Goal: Information Seeking & Learning: Learn about a topic

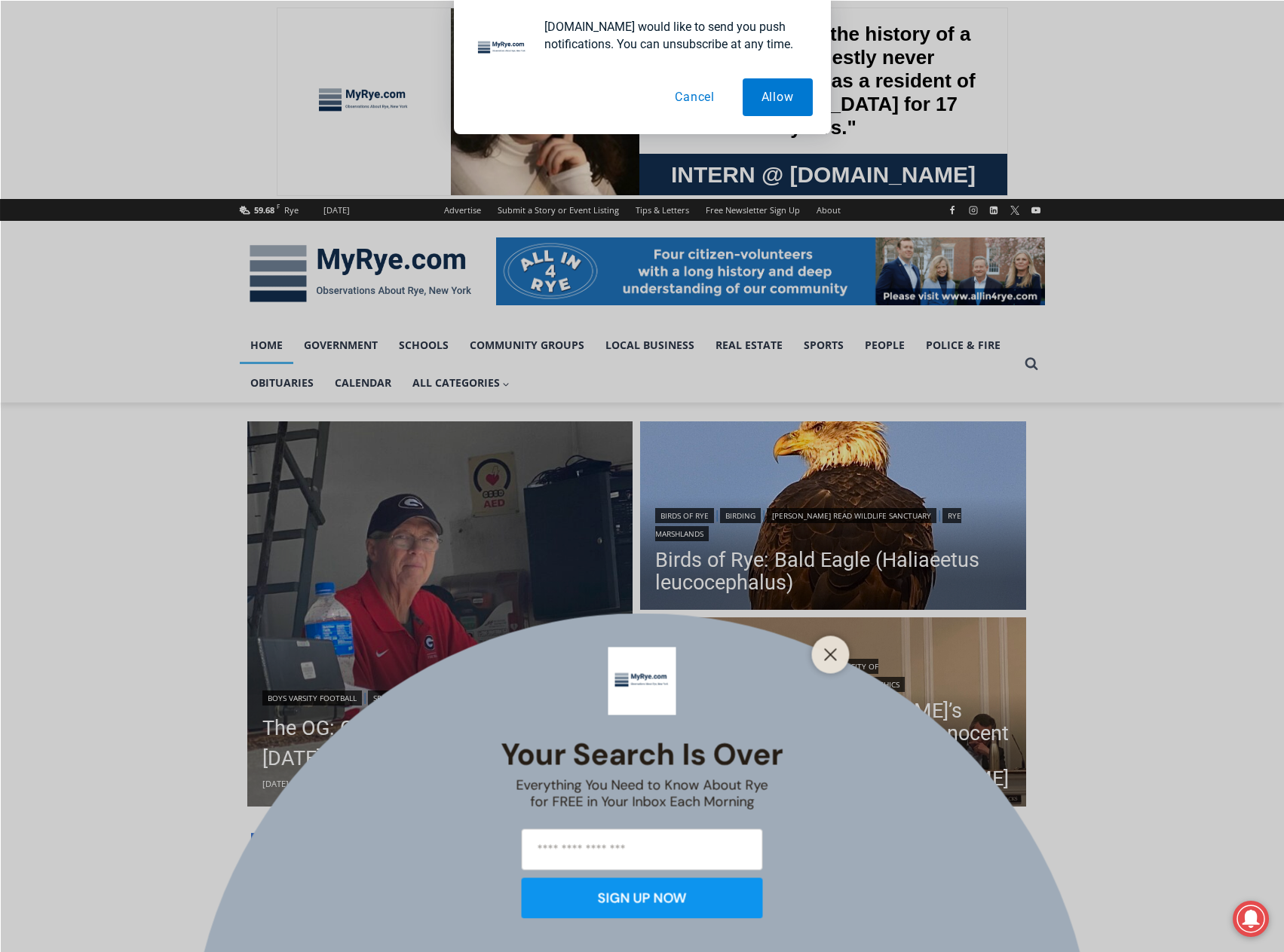
click at [828, 637] on div at bounding box center [831, 654] width 38 height 38
click at [829, 643] on div at bounding box center [831, 654] width 38 height 38
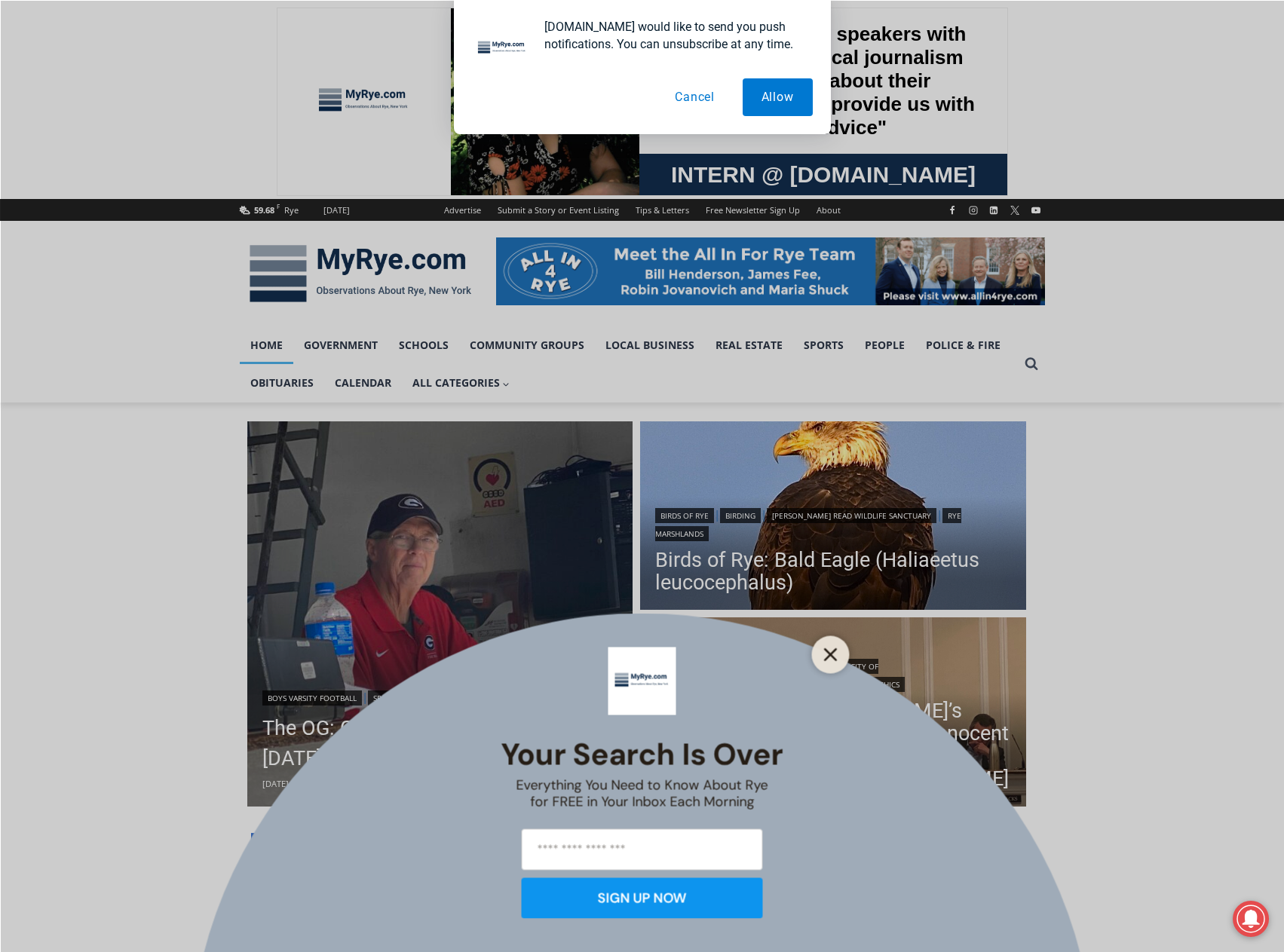
click at [828, 651] on line "Close" at bounding box center [830, 654] width 10 height 10
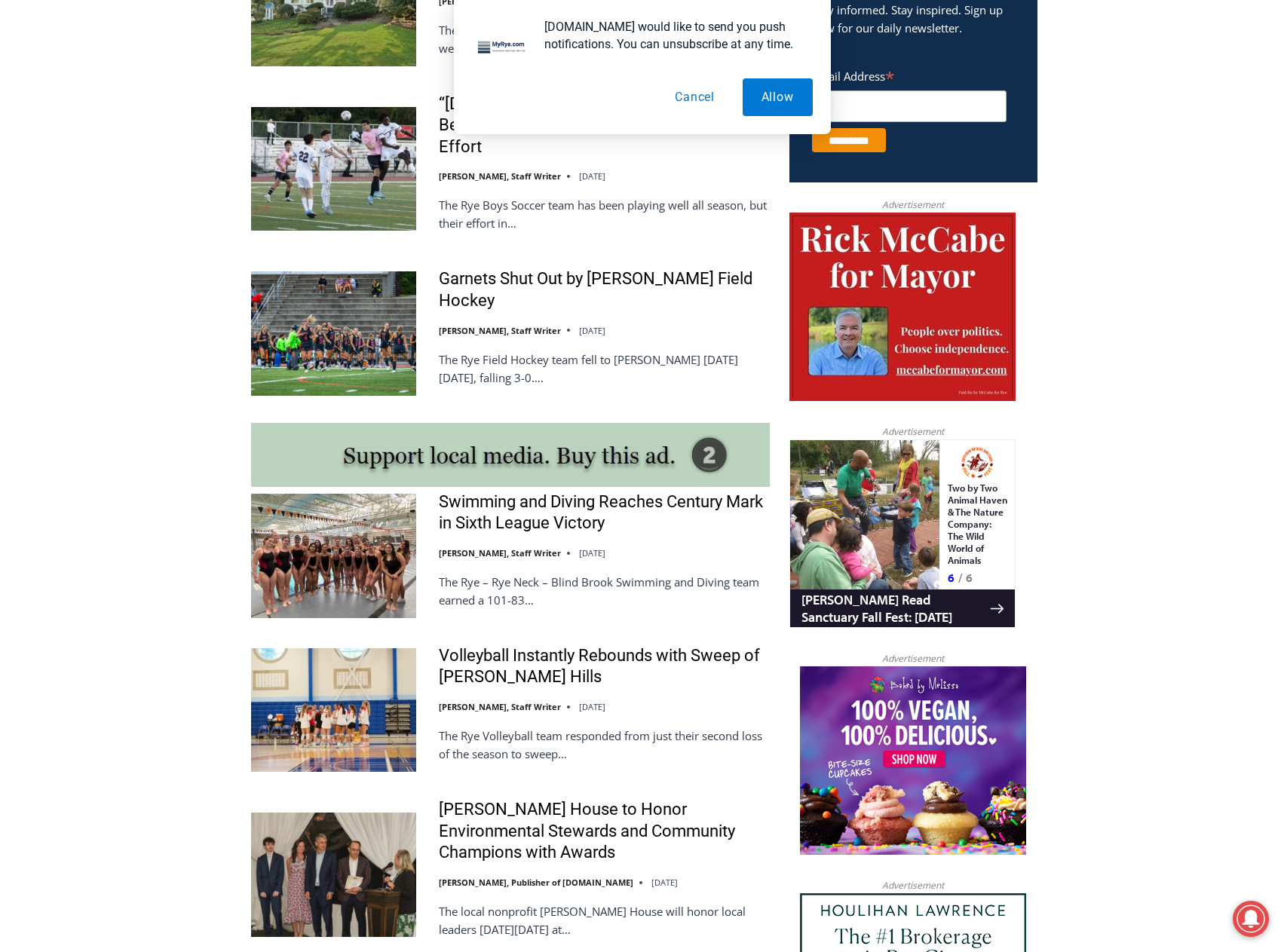
scroll to position [1055, 0]
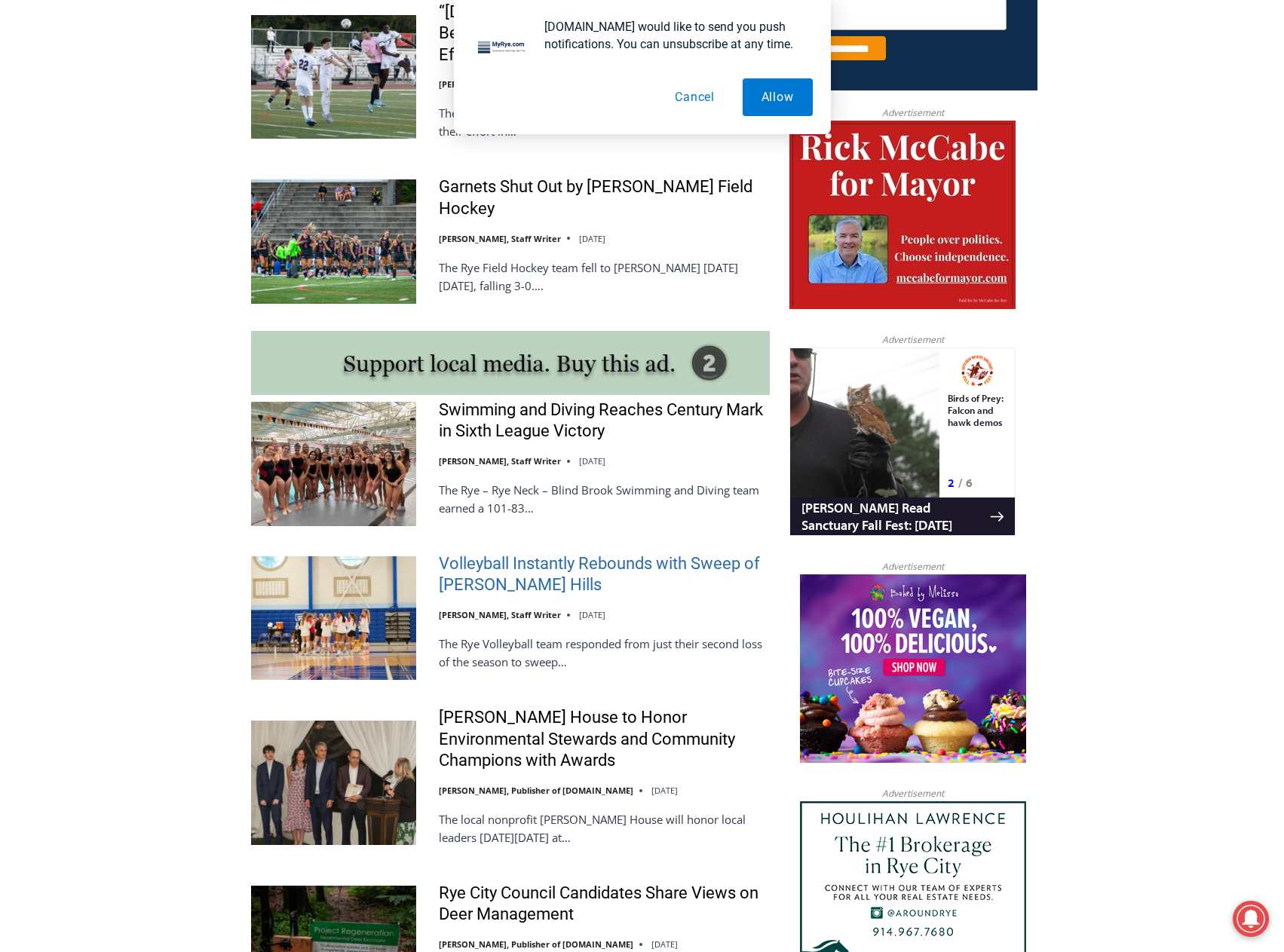
click at [564, 558] on link "Volleyball Instantly Rebounds with Sweep of [PERSON_NAME] Hills" at bounding box center [604, 575] width 331 height 43
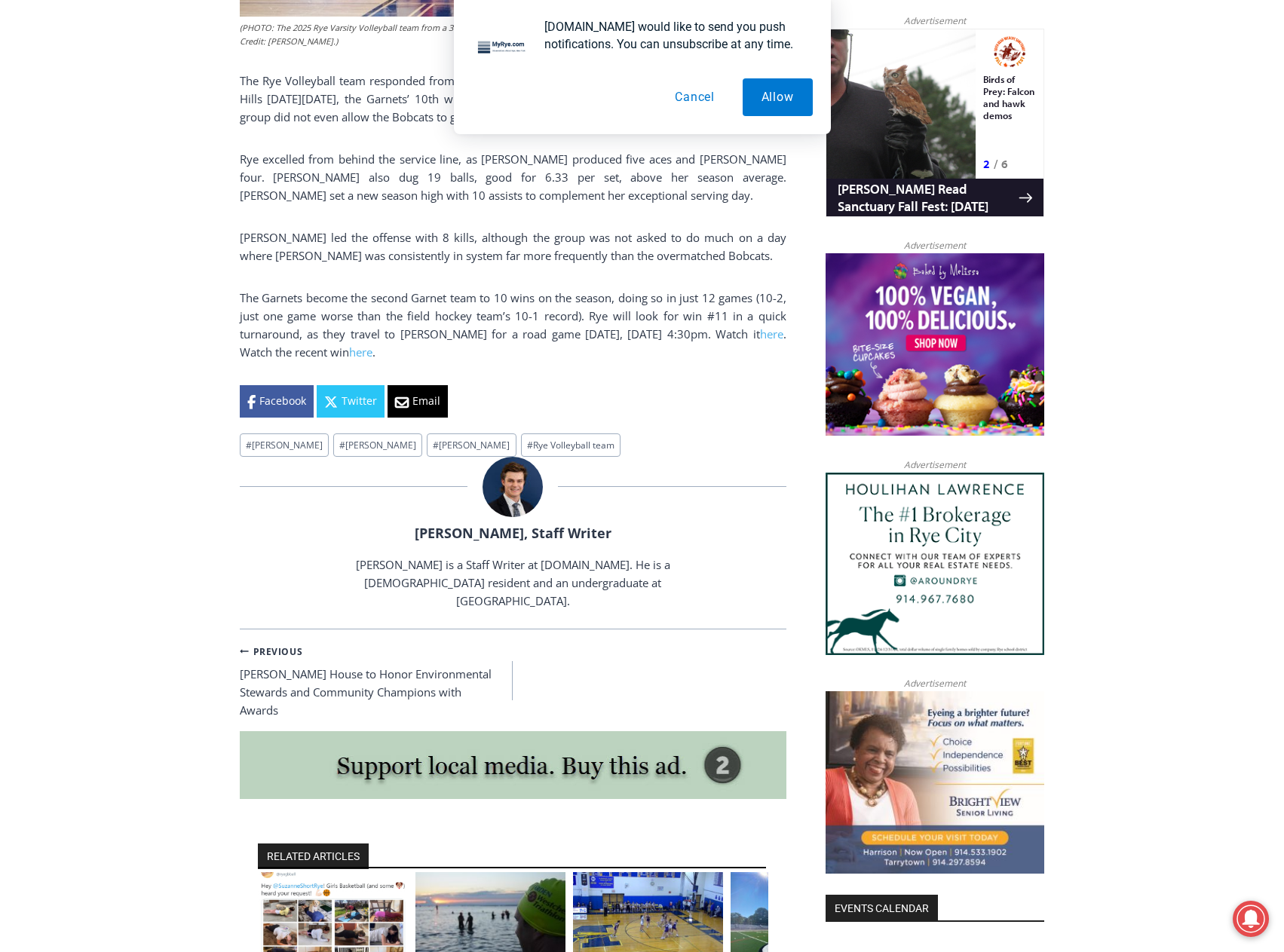
scroll to position [754, 0]
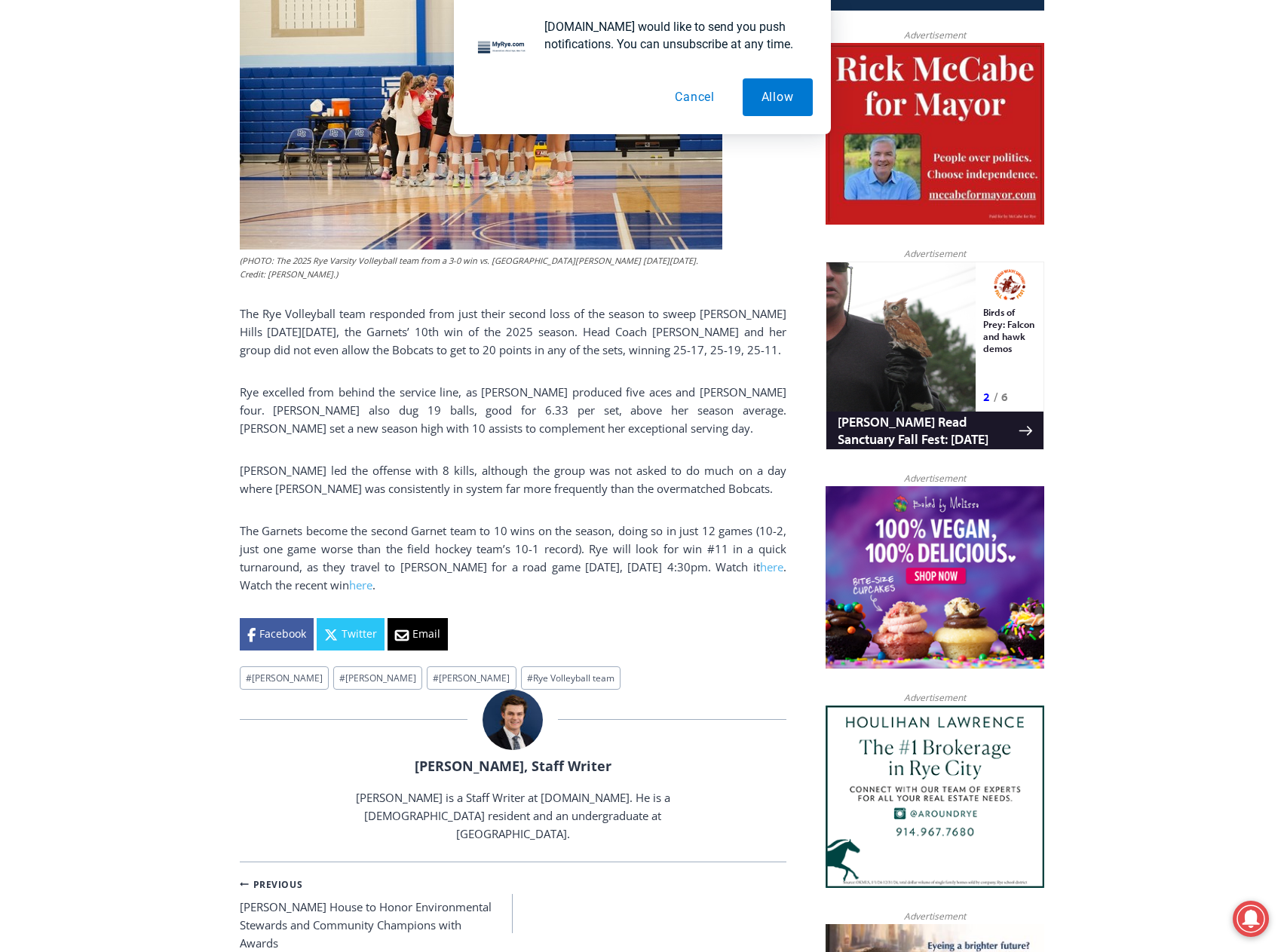
drag, startPoint x: 832, startPoint y: 504, endPoint x: 847, endPoint y: 504, distance: 15.0
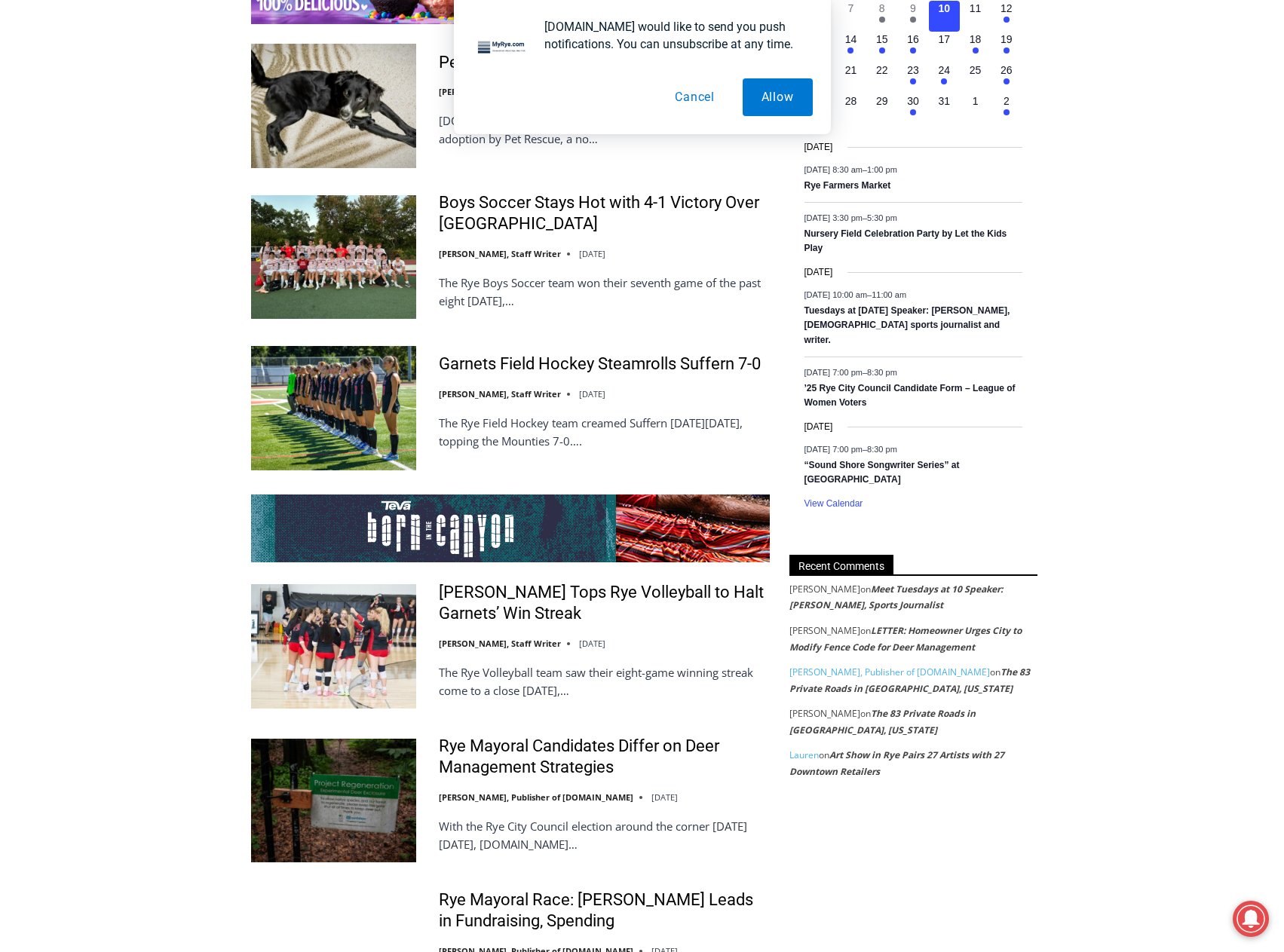
scroll to position [2487, 0]
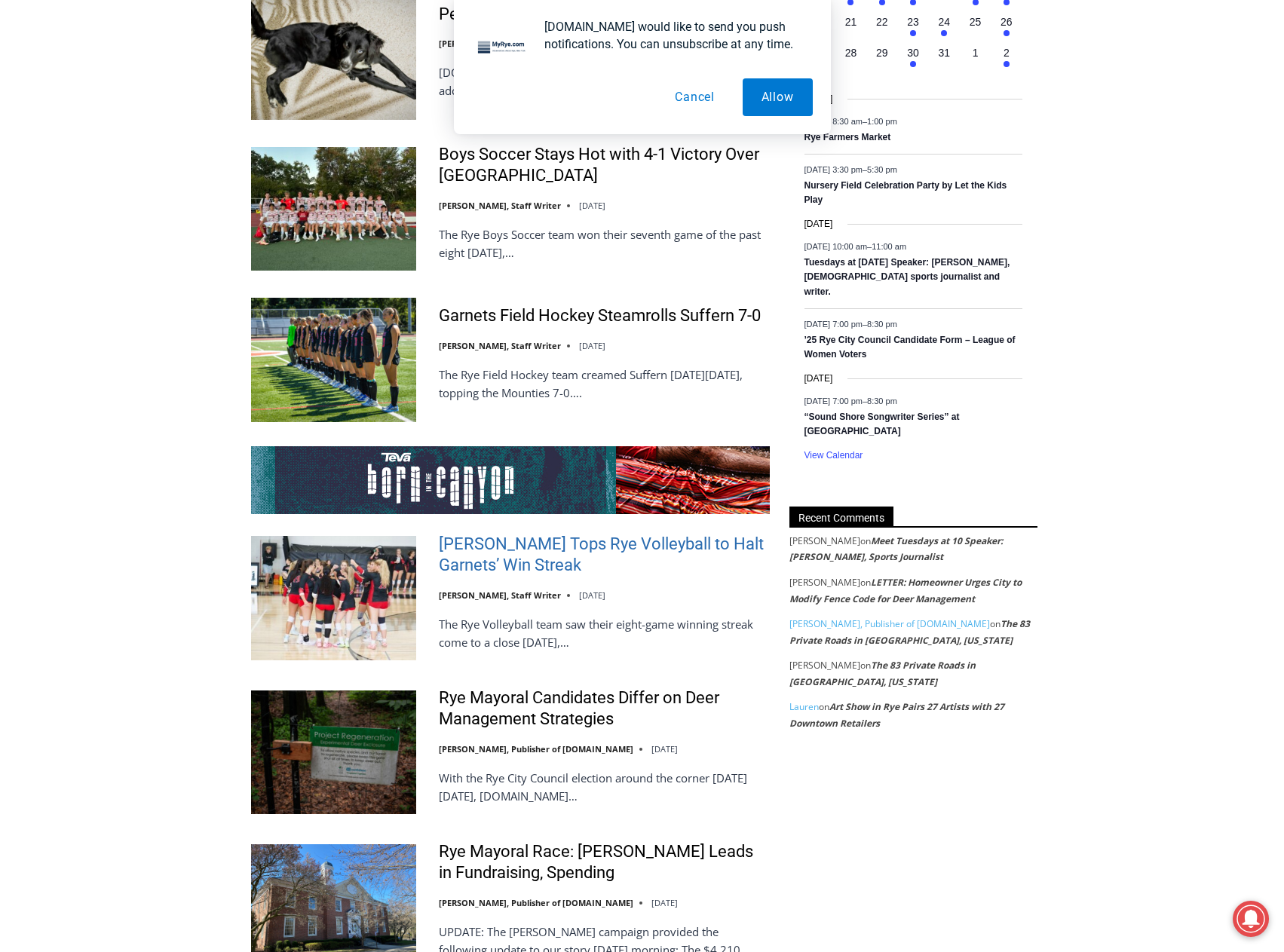
click at [476, 538] on link "[PERSON_NAME] Tops Rye Volleyball to Halt Garnets’ Win Streak" at bounding box center [604, 555] width 331 height 43
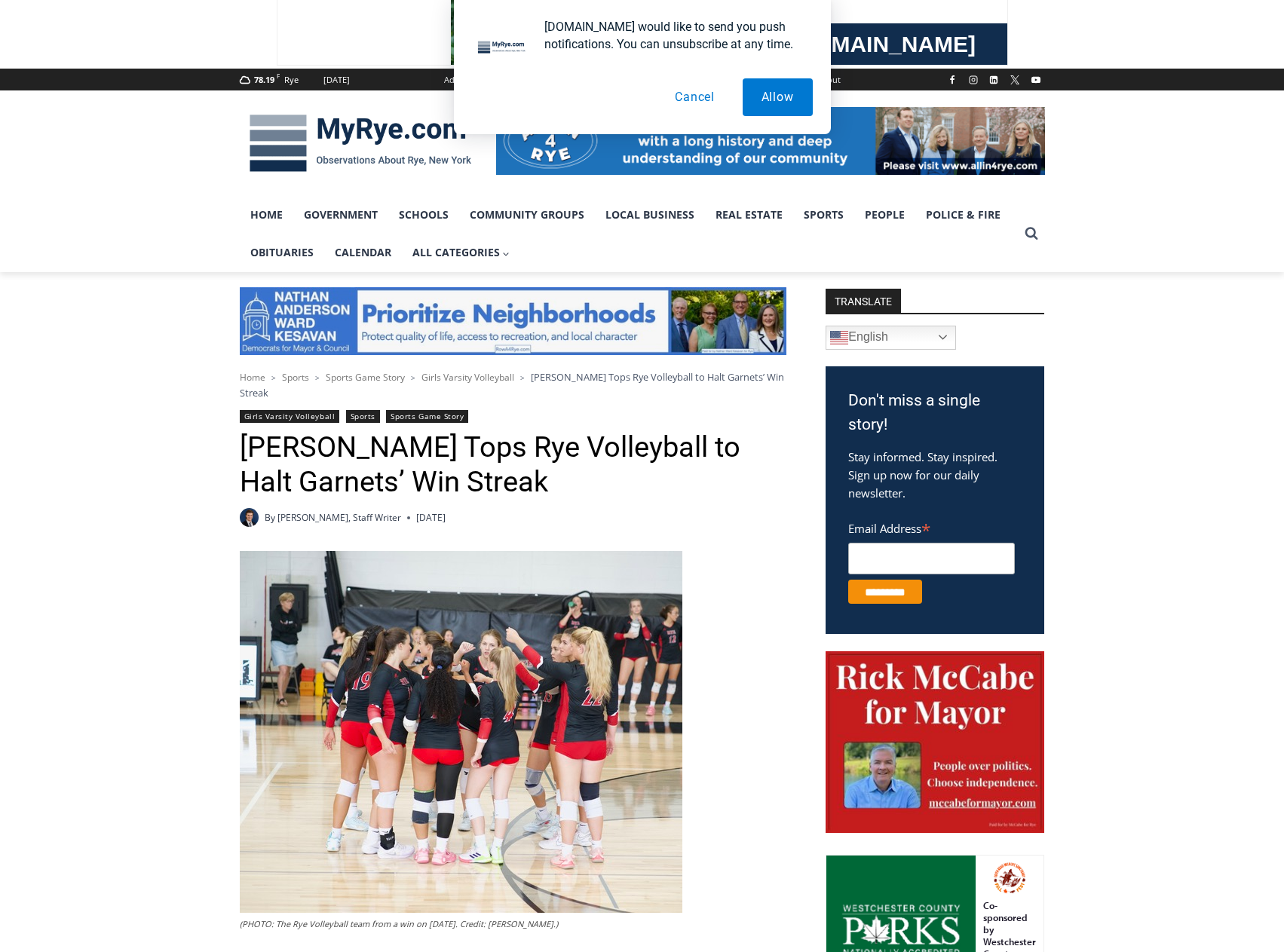
scroll to position [527, 0]
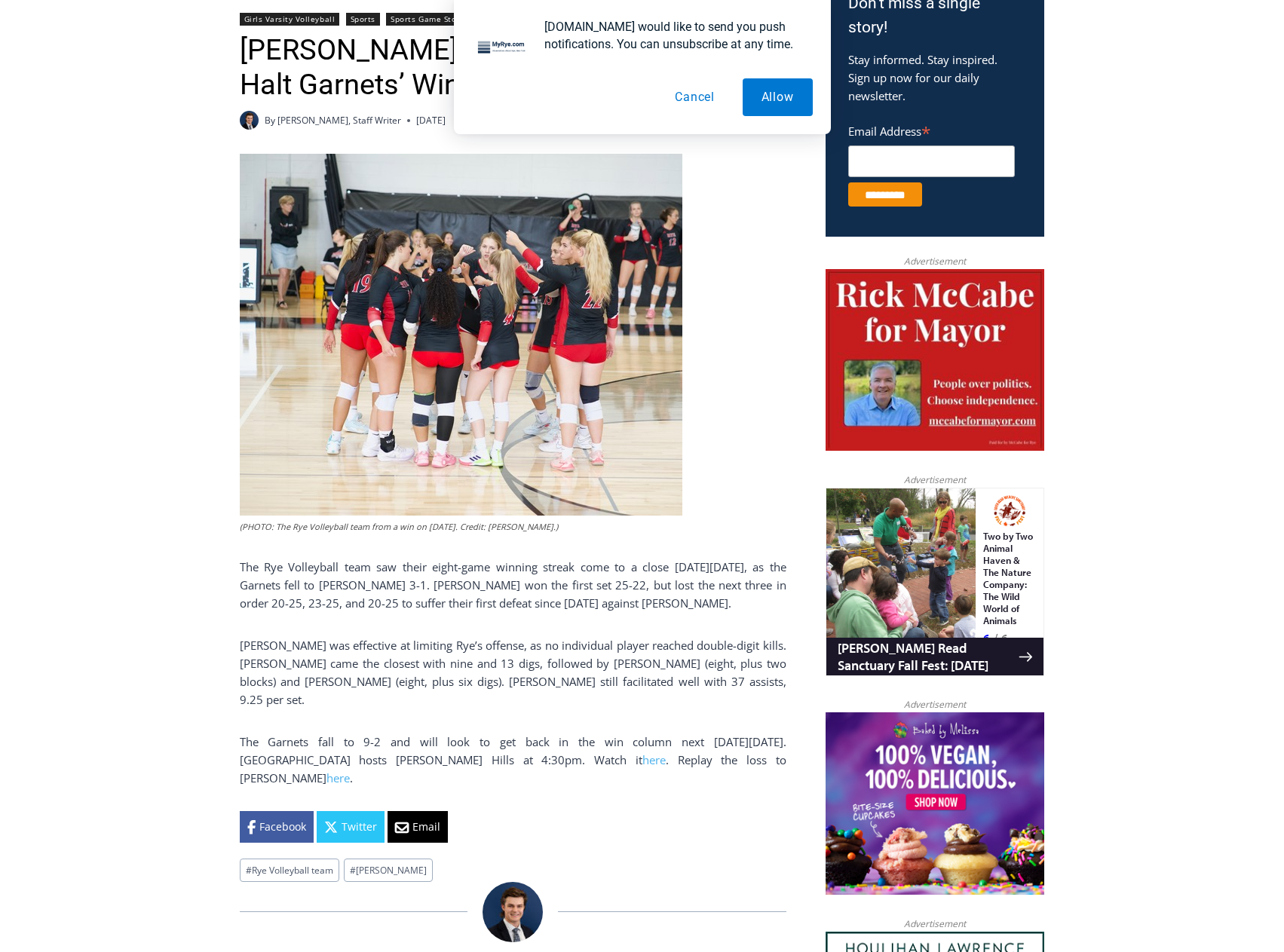
click at [700, 100] on button "Cancel" at bounding box center [695, 97] width 77 height 38
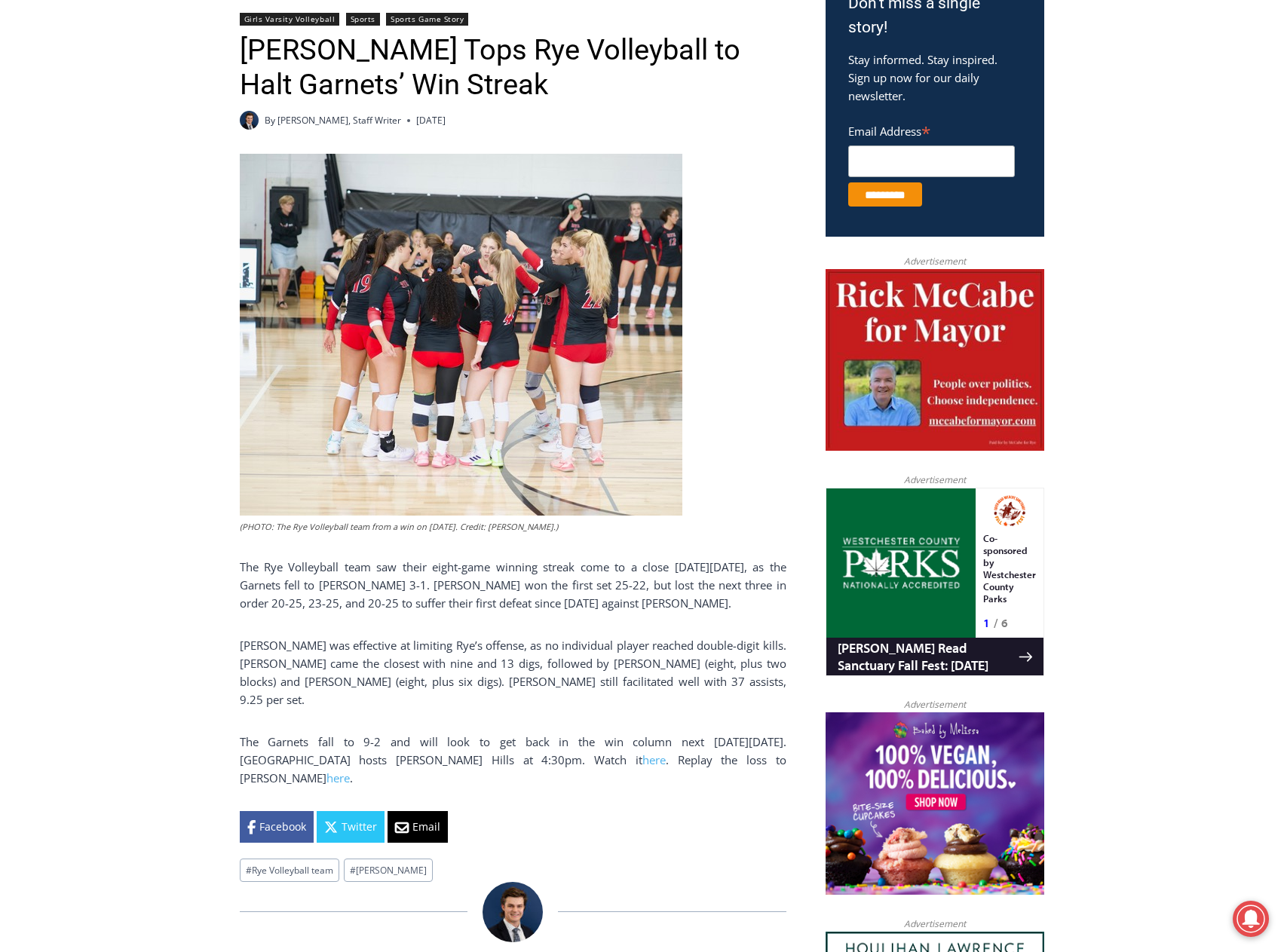
drag, startPoint x: 261, startPoint y: 58, endPoint x: 280, endPoint y: 60, distance: 19.1
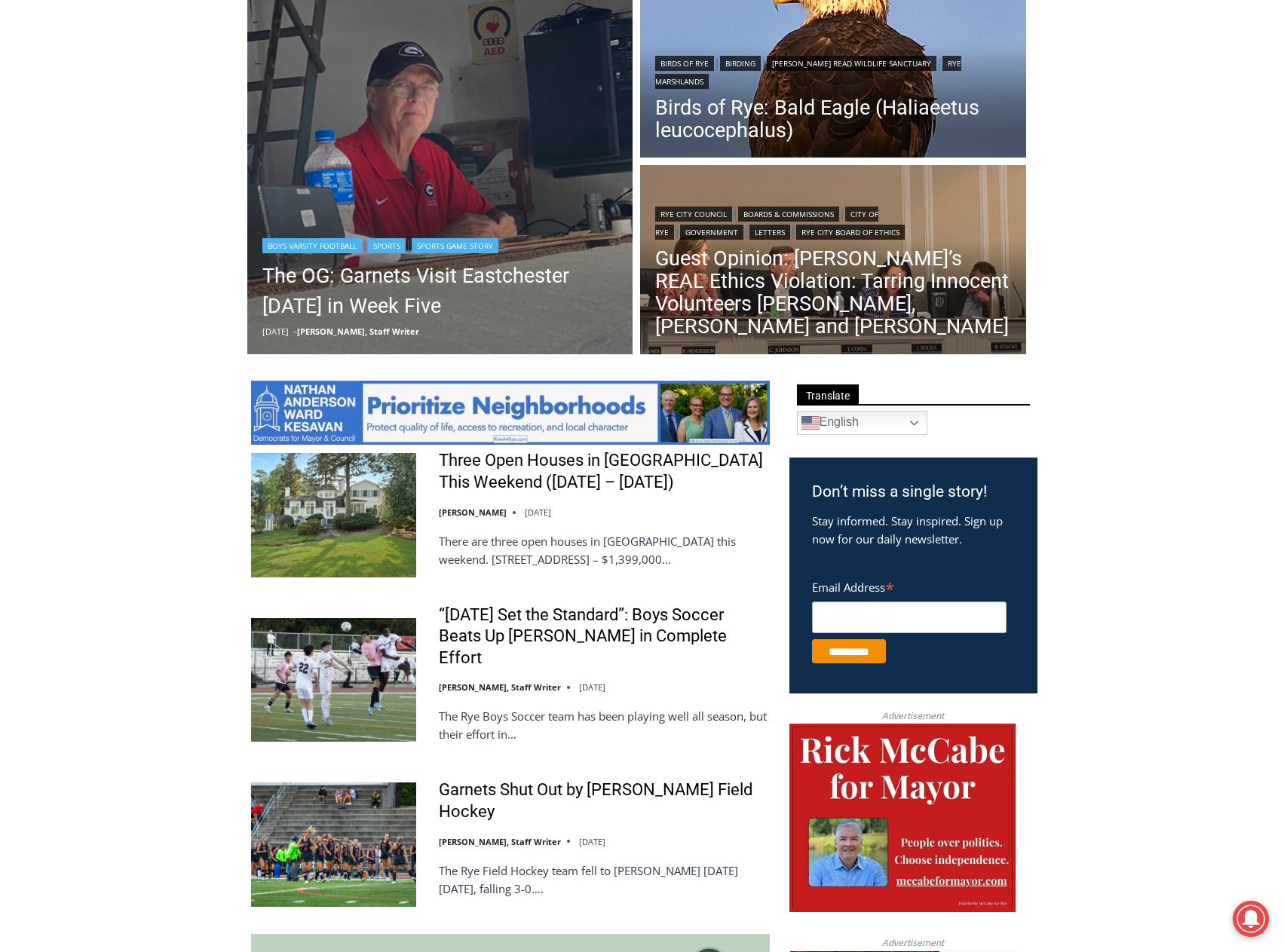
scroll to position [75, 0]
